Goal: Task Accomplishment & Management: Manage account settings

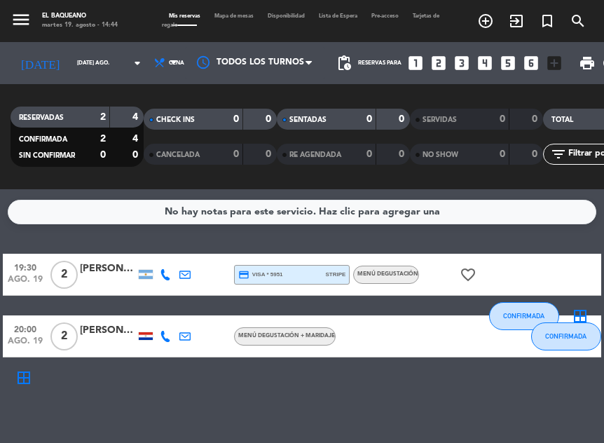
click at [468, 276] on icon "favorite_border" at bounding box center [468, 274] width 17 height 17
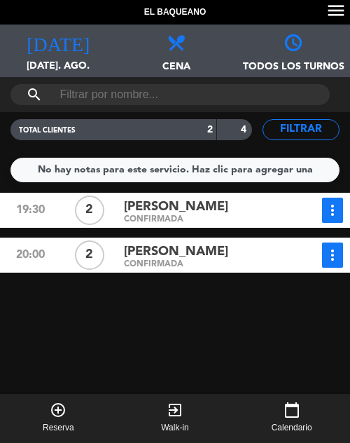
click at [64, 57] on div "[DATE] [DATE]. ago. [DATE]" at bounding box center [58, 51] width 117 height 53
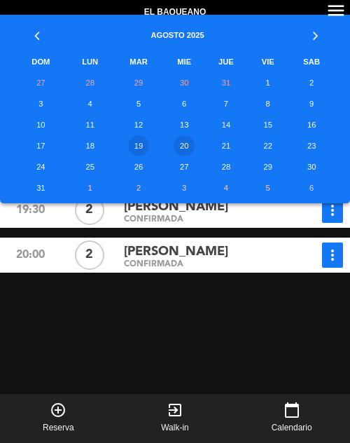
click at [177, 146] on td "20" at bounding box center [185, 145] width 40 height 21
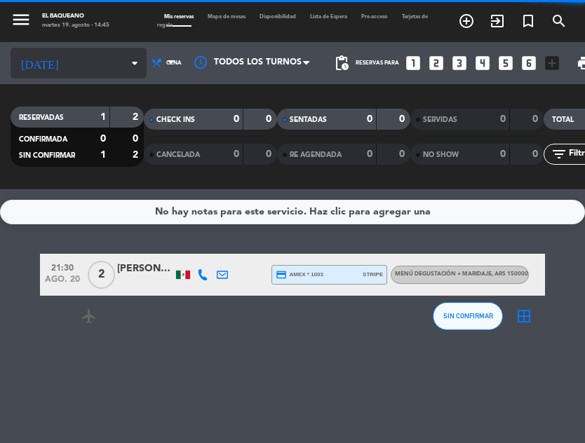
click at [86, 59] on input at bounding box center [108, 63] width 78 height 21
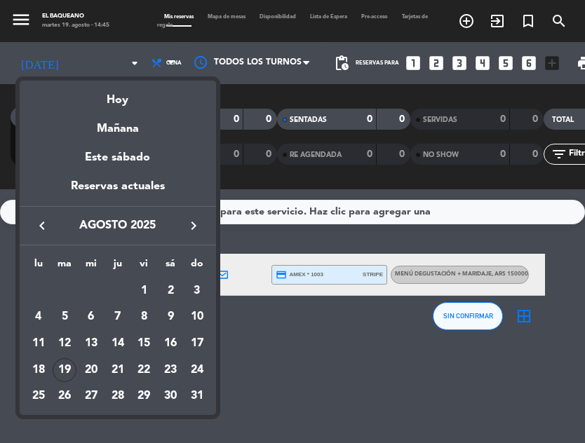
click at [390, 356] on div at bounding box center [292, 221] width 585 height 443
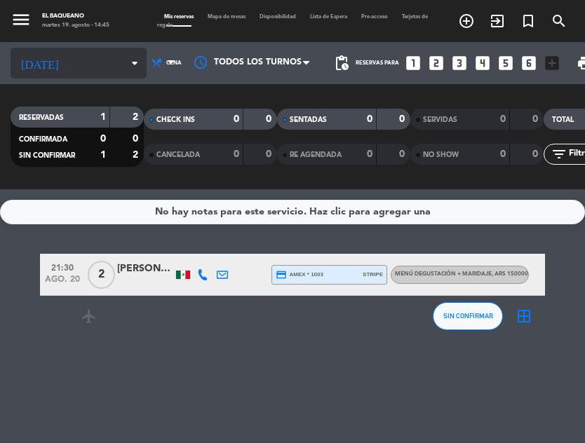
click at [104, 54] on input at bounding box center [108, 63] width 78 height 21
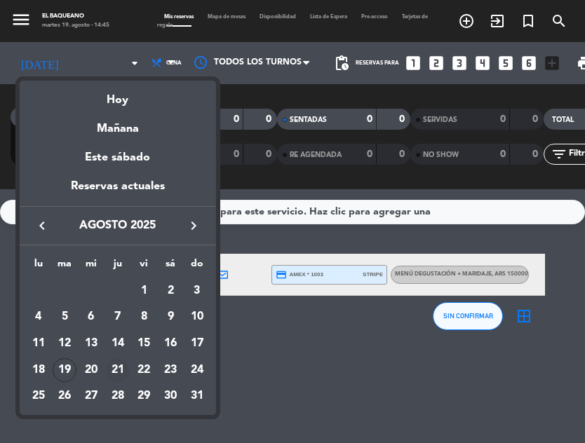
click at [116, 367] on div "21" at bounding box center [118, 370] width 24 height 24
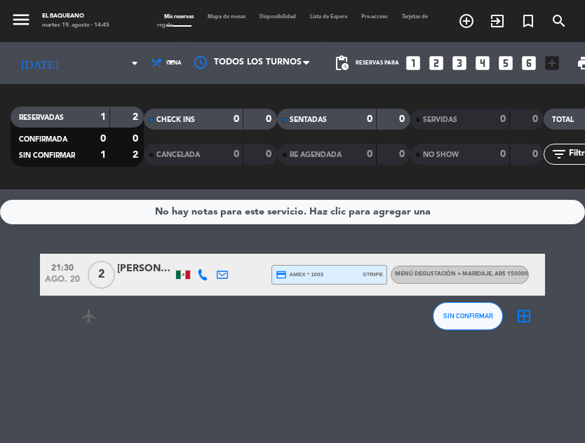
type input "jue. 21 ago."
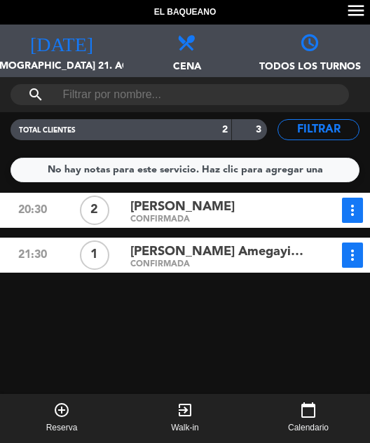
click at [69, 55] on div "[DATE] [DEMOGRAPHIC_DATA] 21. ago." at bounding box center [61, 51] width 123 height 53
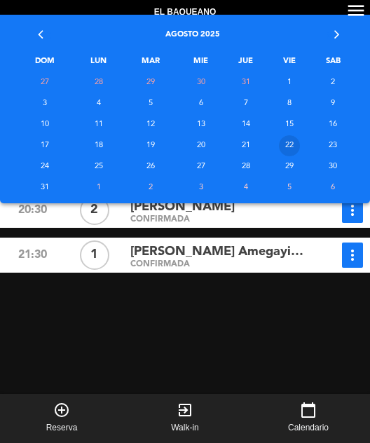
click at [295, 147] on td "22" at bounding box center [289, 145] width 43 height 21
click at [238, 137] on td "21" at bounding box center [246, 145] width 45 height 21
type input "[DATE]"
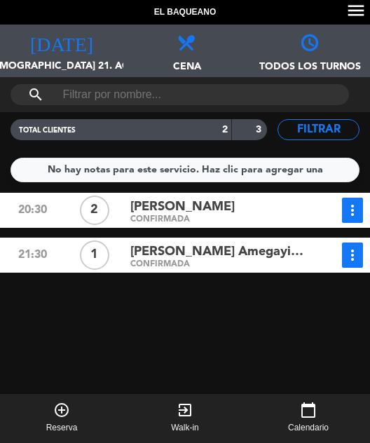
click at [205, 322] on div "20:30 2 [PERSON_NAME] CONFIRMADA more_vert Estado de la reserva [PHONE_NUMBER] …" at bounding box center [184, 345] width 377 height 304
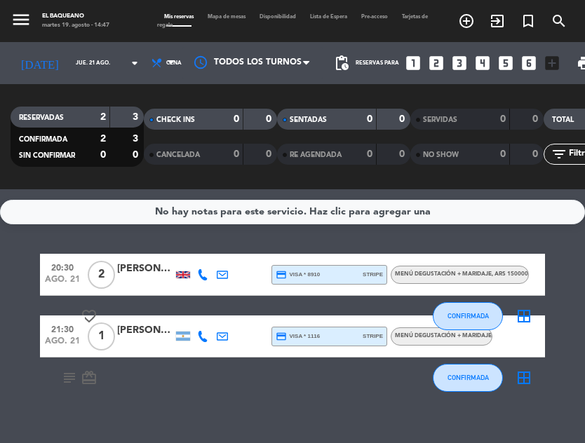
click at [64, 376] on icon "subject" at bounding box center [69, 377] width 17 height 17
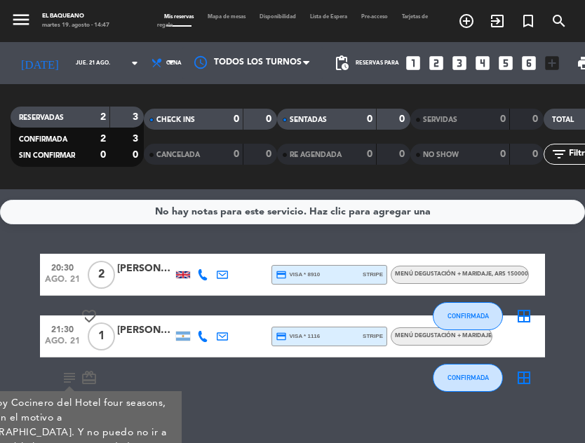
click at [64, 376] on icon "subject" at bounding box center [69, 377] width 17 height 17
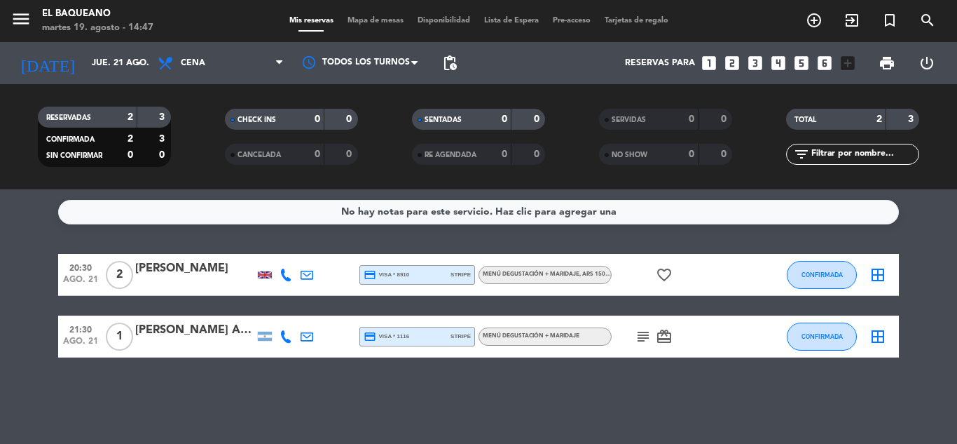
click at [649, 336] on icon "subject" at bounding box center [643, 336] width 17 height 17
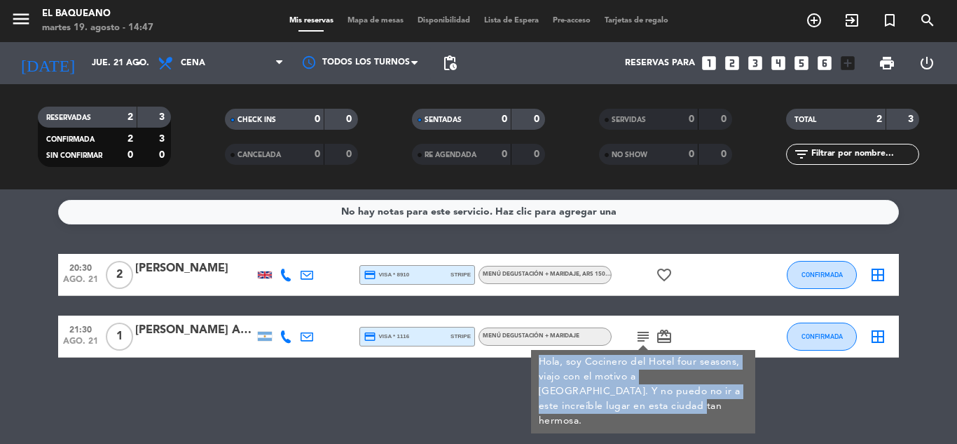
drag, startPoint x: 593, startPoint y: 408, endPoint x: 533, endPoint y: 353, distance: 81.3
click at [533, 353] on div "Hola, soy Cocinero del Hotel four seasons, viajo con el motivo a [GEOGRAPHIC_DA…" at bounding box center [643, 391] width 224 height 83
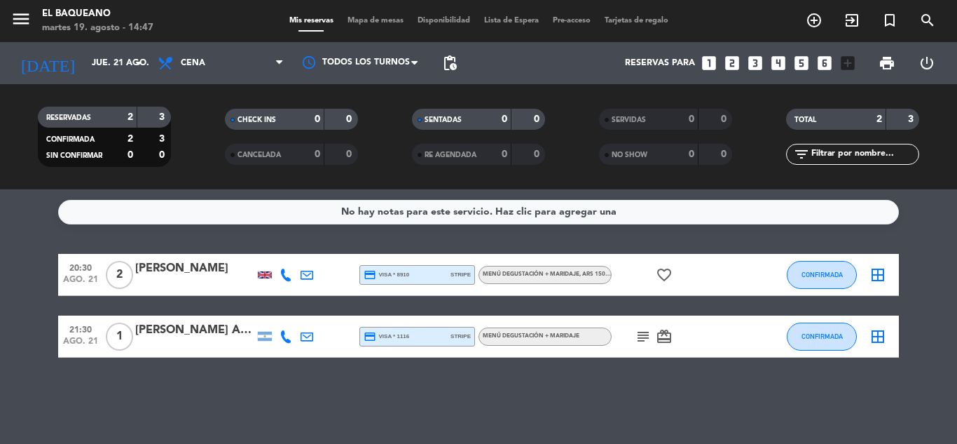
click at [639, 339] on icon "subject" at bounding box center [643, 336] width 17 height 17
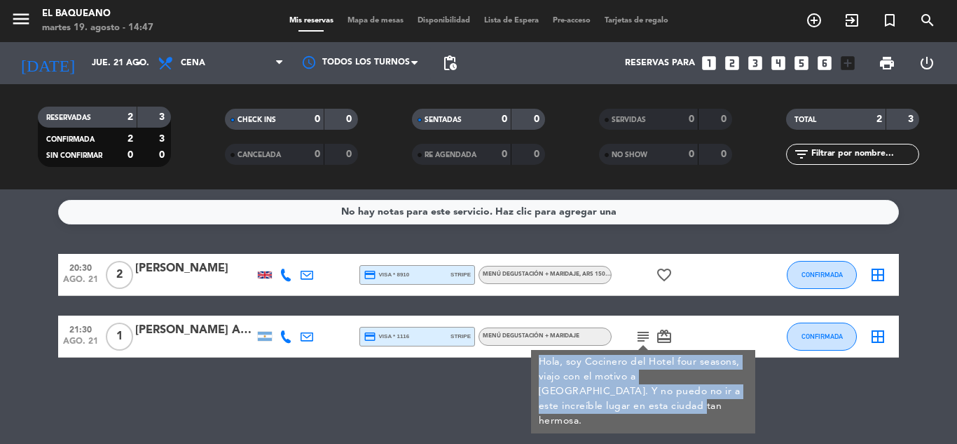
drag, startPoint x: 599, startPoint y: 406, endPoint x: 542, endPoint y: 356, distance: 76.0
click at [542, 356] on div "Hola, soy Cocinero del Hotel four seasons, viajo con el motivo a [GEOGRAPHIC_DA…" at bounding box center [644, 392] width 210 height 74
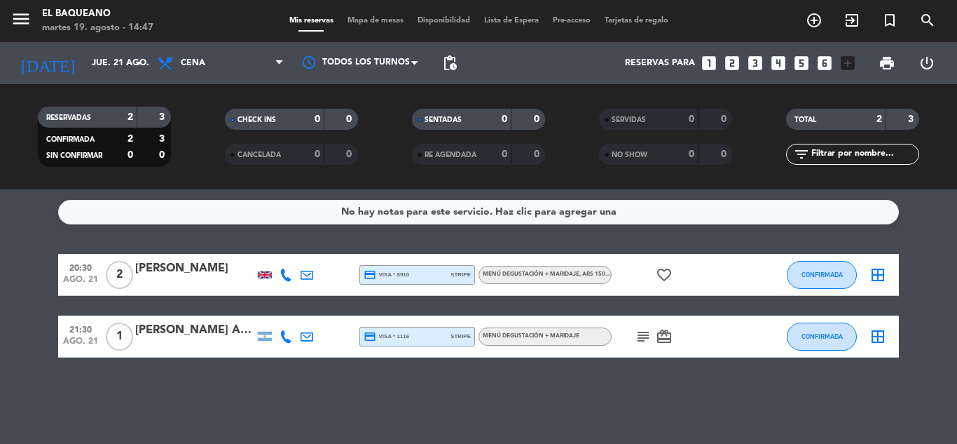
click at [640, 336] on icon "subject" at bounding box center [643, 336] width 17 height 17
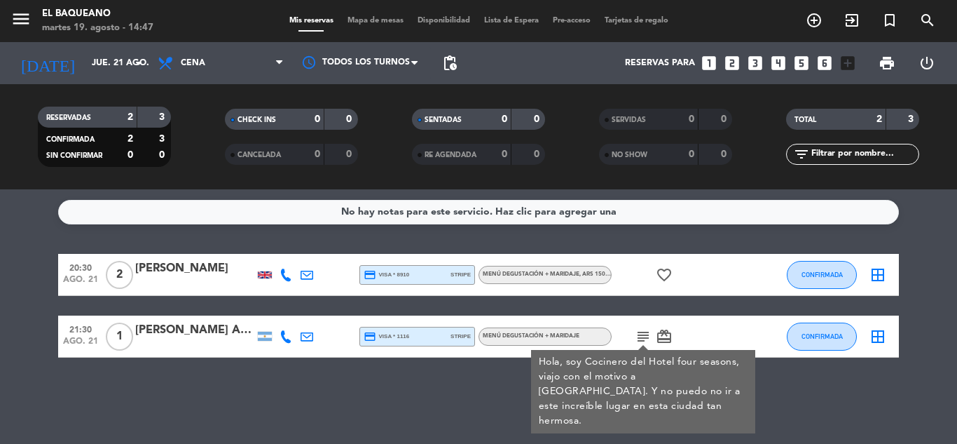
click at [182, 340] on div at bounding box center [194, 345] width 119 height 11
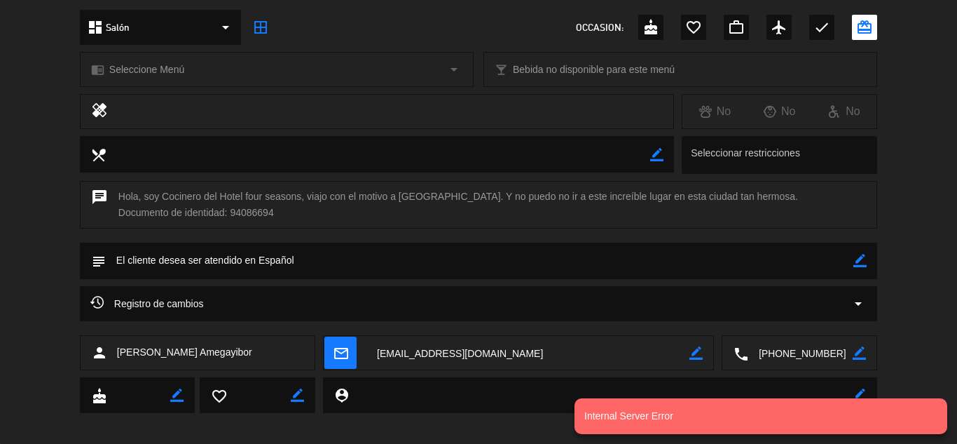
scroll to position [170, 0]
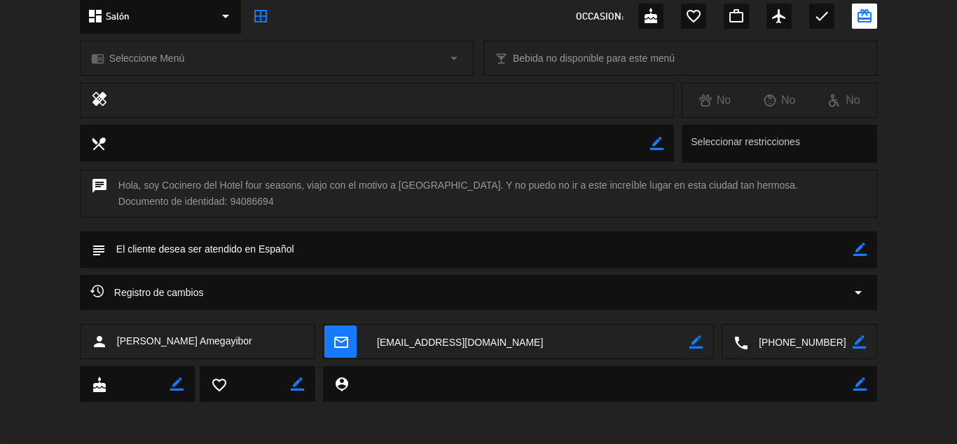
drag, startPoint x: 291, startPoint y: 205, endPoint x: 114, endPoint y: 177, distance: 179.5
click at [114, 177] on div "chat Hola, soy Cocinero del Hotel four seasons, viajo con el motivo a [GEOGRAPH…" at bounding box center [479, 194] width 798 height 48
copy div "Hola, soy Cocinero del Hotel four seasons, viajo con el motivo a [GEOGRAPHIC_DA…"
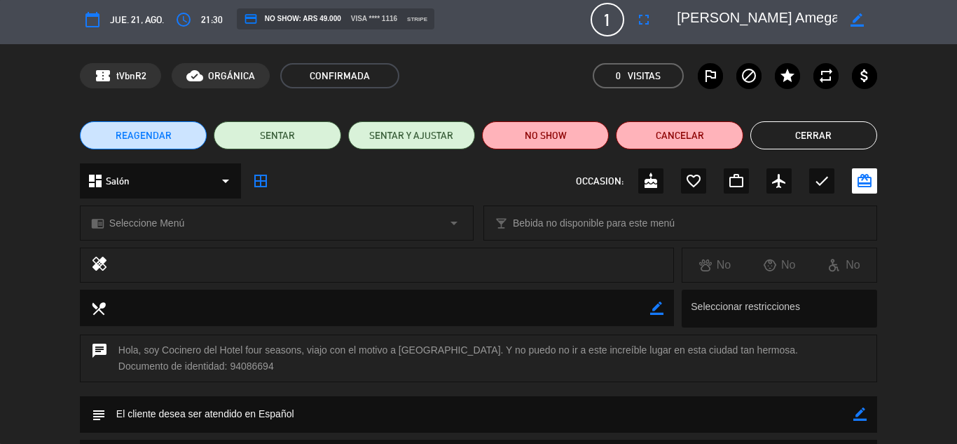
scroll to position [0, 0]
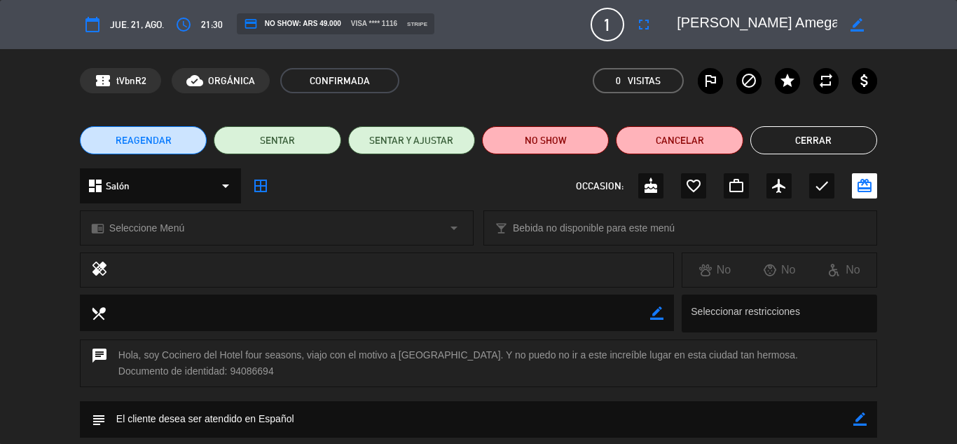
click at [810, 125] on div "REAGENDAR SENTAR SENTAR Y AJUSTAR NO SHOW Cancelar Cerrar" at bounding box center [478, 140] width 957 height 56
click at [819, 136] on button "Cerrar" at bounding box center [814, 140] width 127 height 28
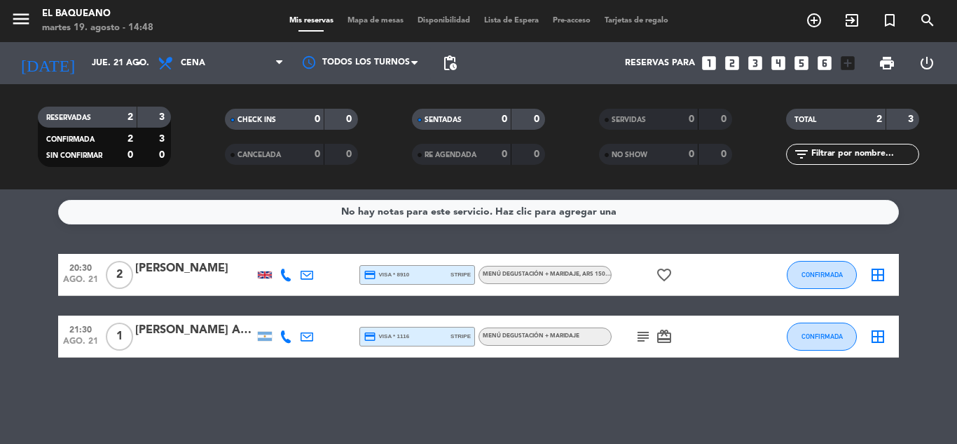
click at [667, 338] on icon "card_giftcard" at bounding box center [664, 336] width 17 height 17
click at [204, 64] on span "Cena" at bounding box center [193, 63] width 25 height 10
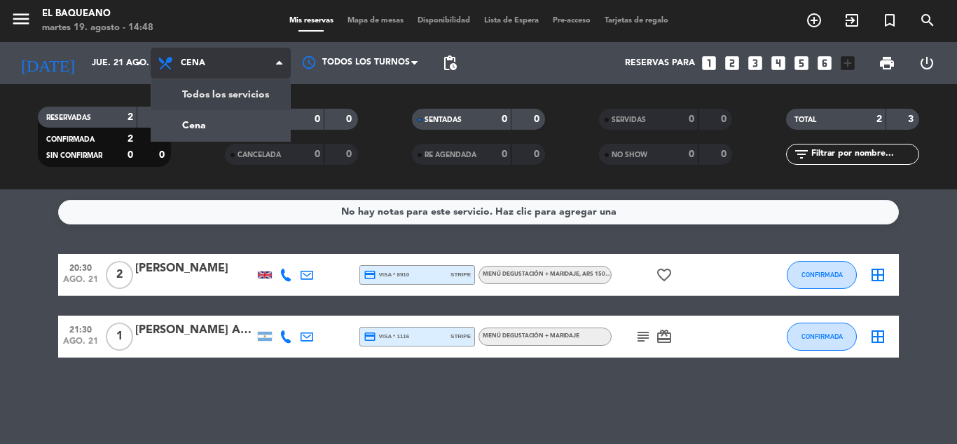
click at [222, 69] on span "Cena" at bounding box center [221, 63] width 140 height 31
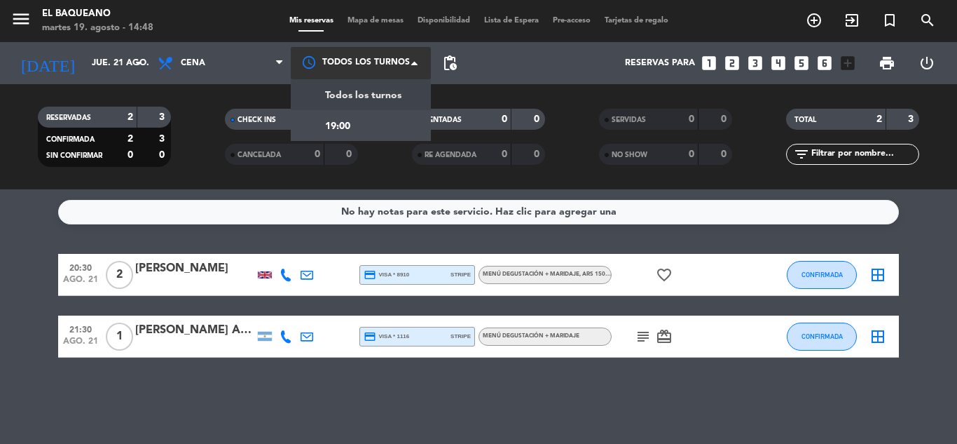
click at [404, 62] on div at bounding box center [361, 63] width 140 height 32
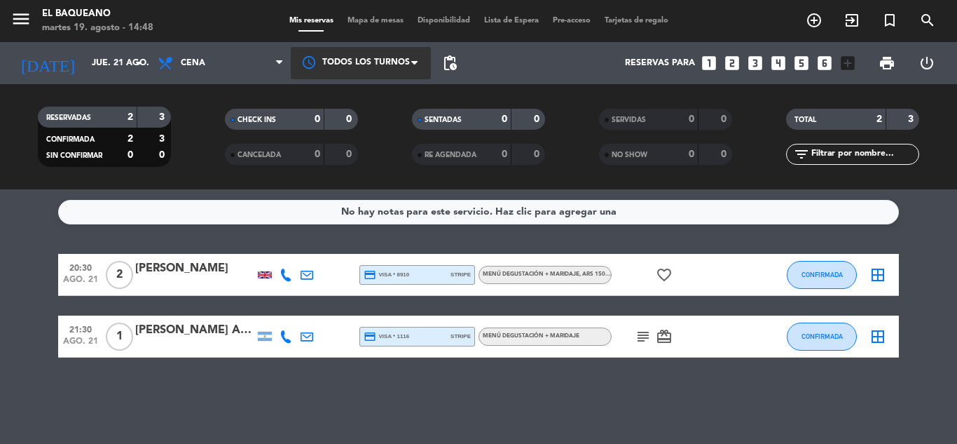
click at [404, 62] on div at bounding box center [361, 63] width 140 height 32
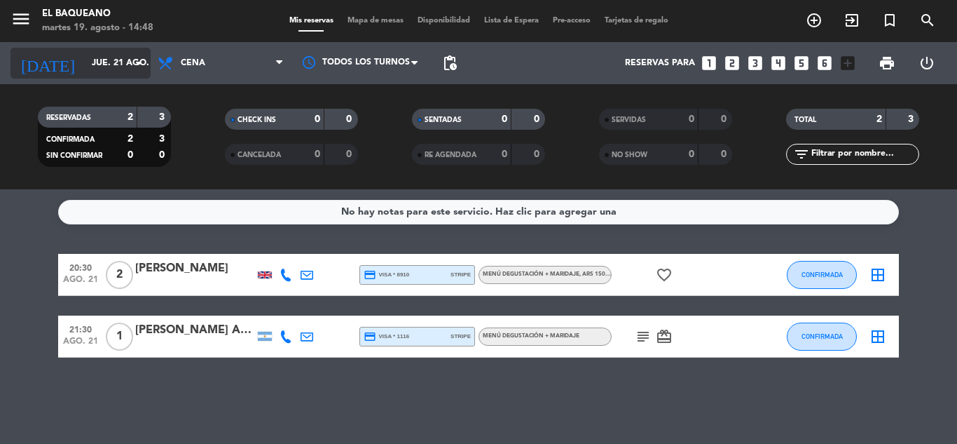
click at [125, 53] on input "jue. 21 ago." at bounding box center [144, 63] width 118 height 24
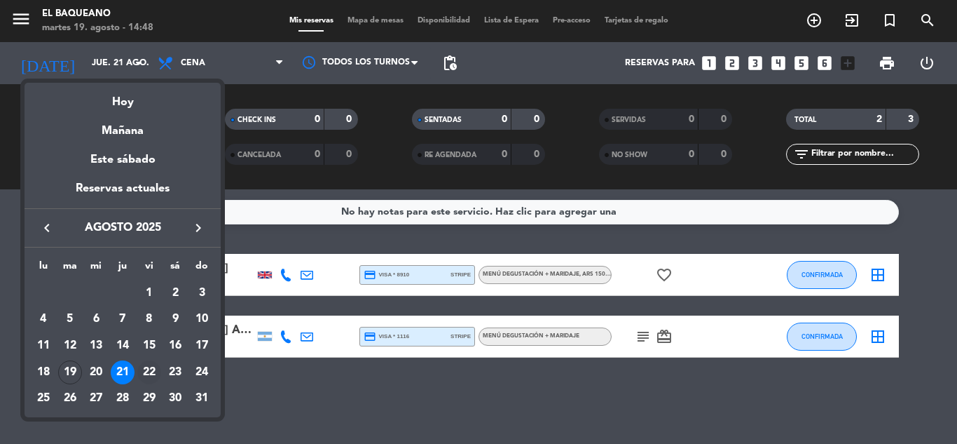
click at [142, 371] on div "22" at bounding box center [149, 372] width 24 height 24
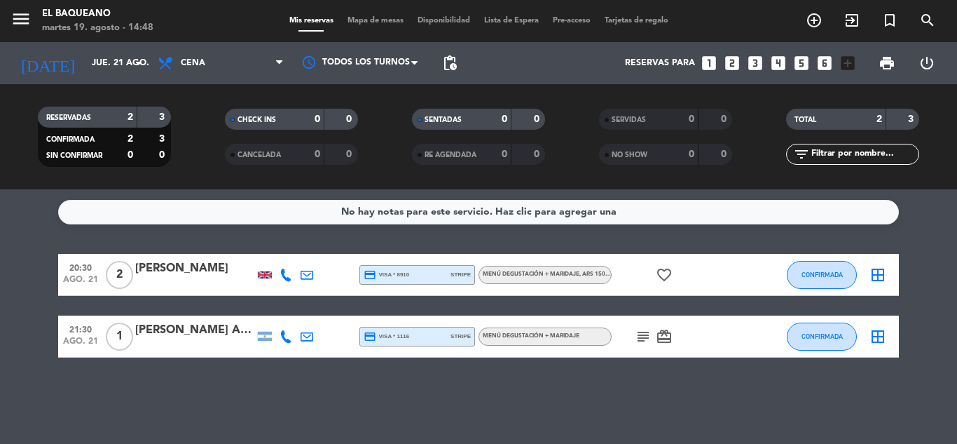
type input "vie. 22 ago."
